Goal: Transaction & Acquisition: Purchase product/service

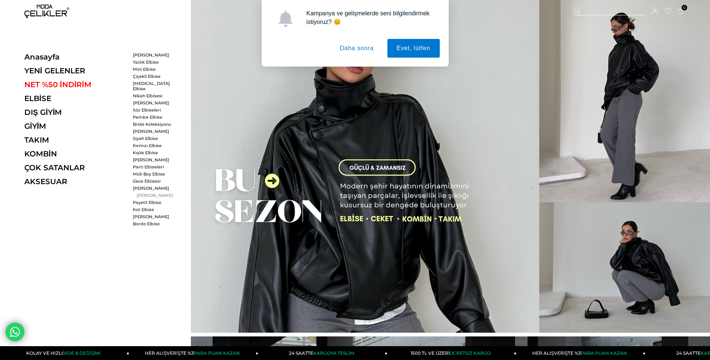
click at [147, 193] on link "[PERSON_NAME]" at bounding box center [154, 195] width 43 height 5
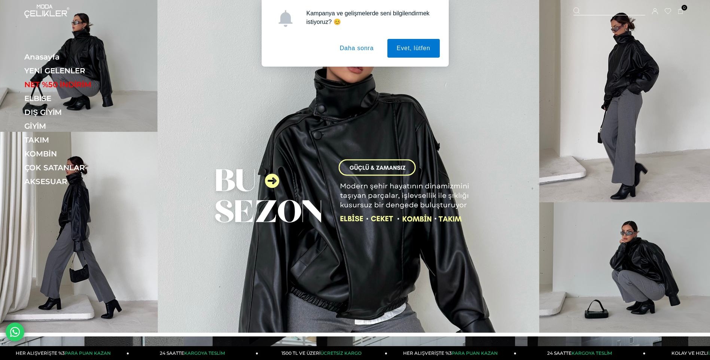
click at [352, 48] on button "Daha sonra" at bounding box center [356, 48] width 53 height 19
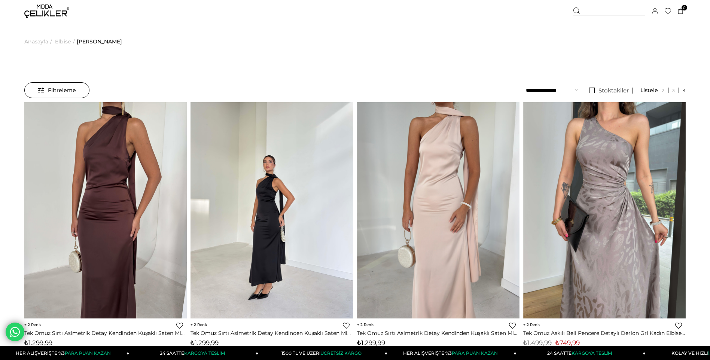
click at [32, 15] on img at bounding box center [46, 10] width 45 height 13
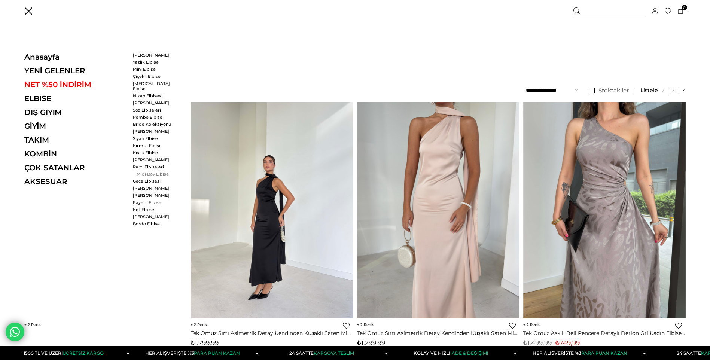
click at [145, 171] on link "Midi Boy Elbise" at bounding box center [154, 173] width 43 height 5
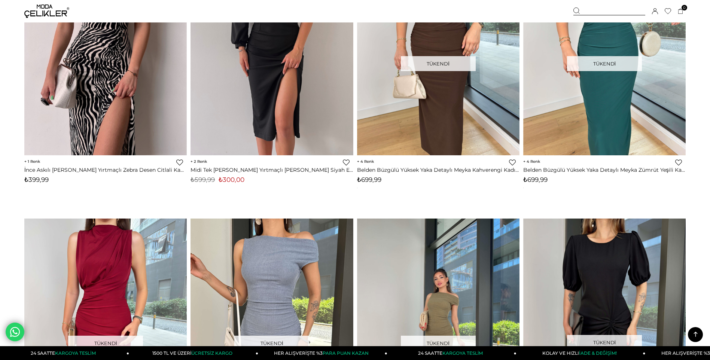
scroll to position [3853, 0]
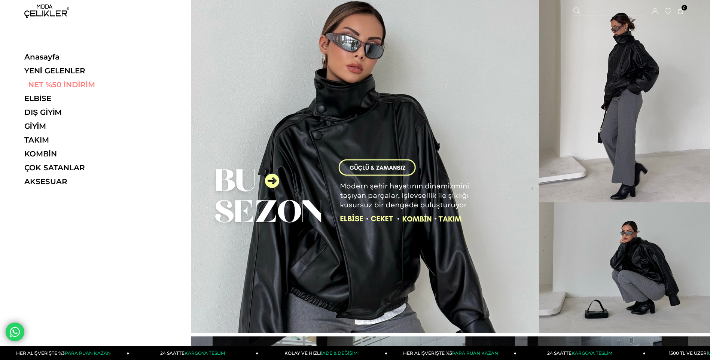
click at [64, 88] on link "NET %50 İNDİRİM" at bounding box center [75, 84] width 103 height 9
click at [45, 80] on link "NET %50 İNDİRİM" at bounding box center [75, 84] width 103 height 9
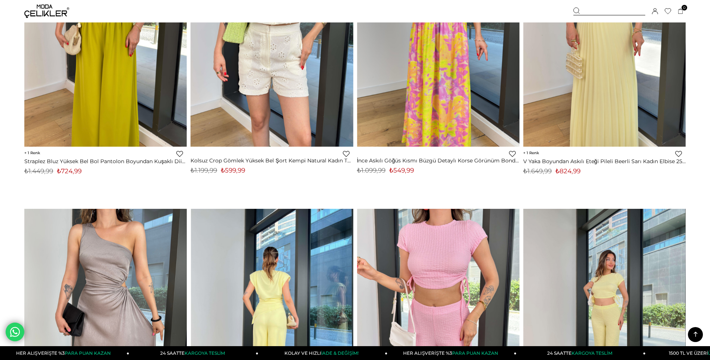
scroll to position [1459, 0]
